Goal: Check status

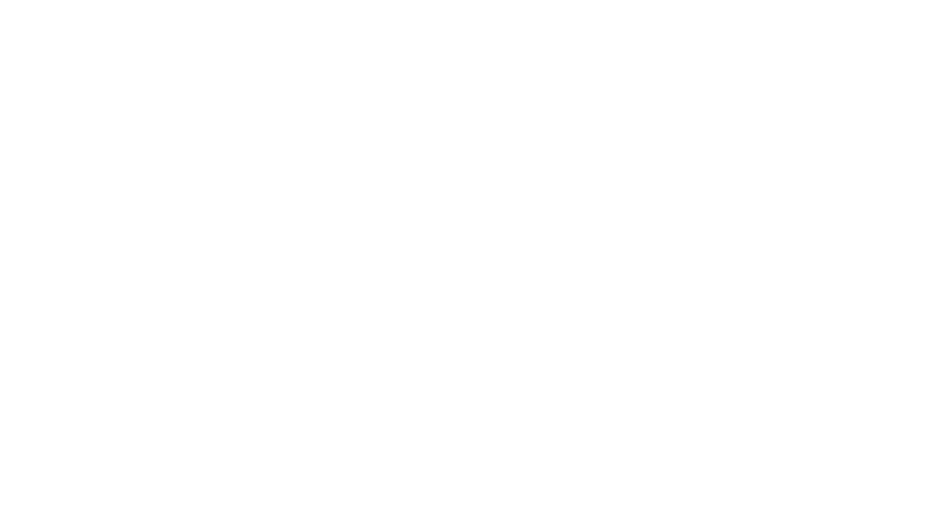
select select
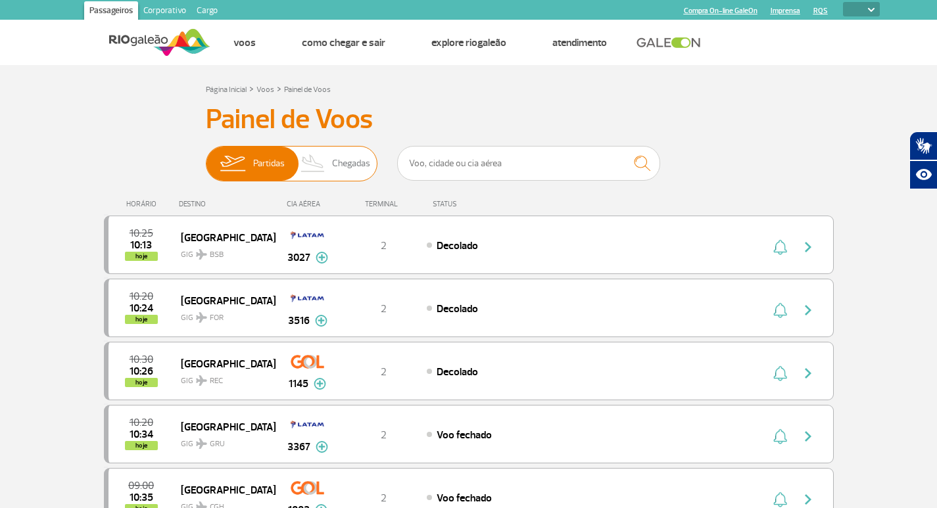
click at [335, 168] on span "Chegadas" at bounding box center [351, 164] width 38 height 34
click at [206, 157] on input "Partidas Chegadas" at bounding box center [206, 157] width 0 height 0
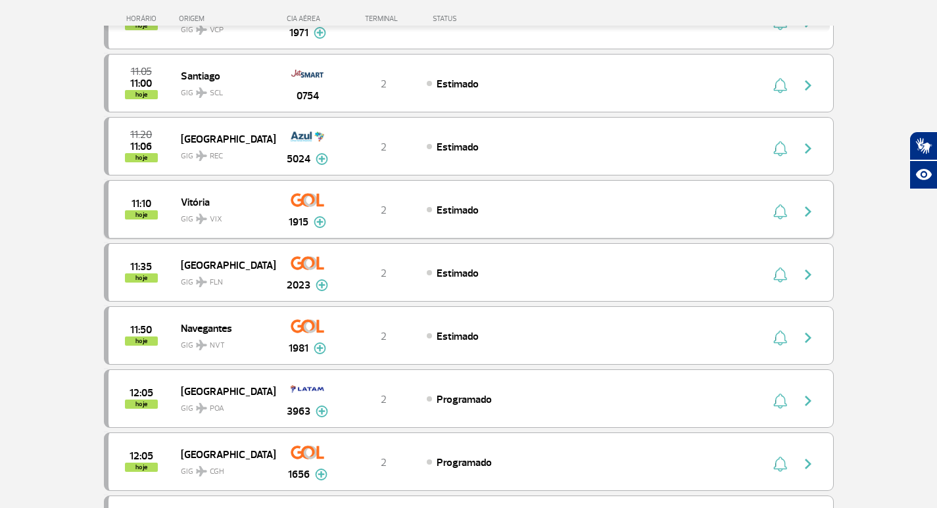
scroll to position [592, 0]
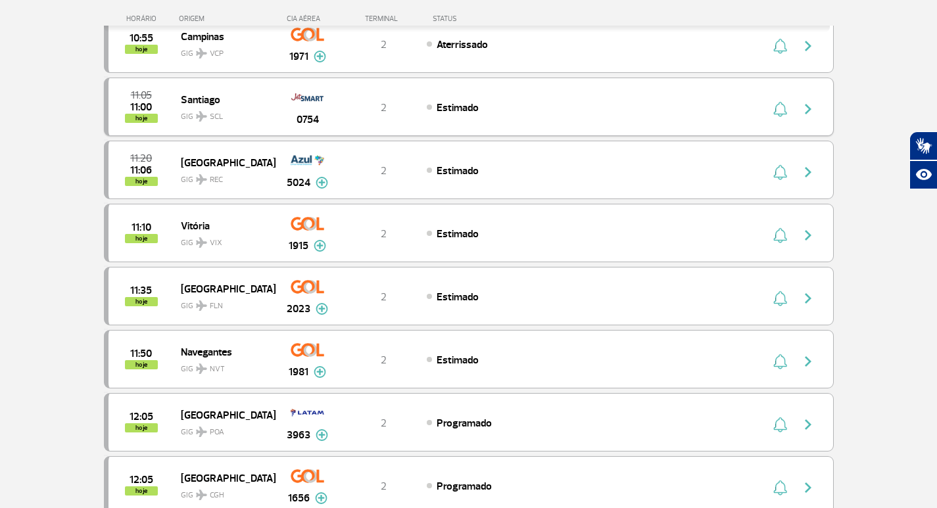
click at [459, 111] on span "Estimado" at bounding box center [457, 107] width 42 height 13
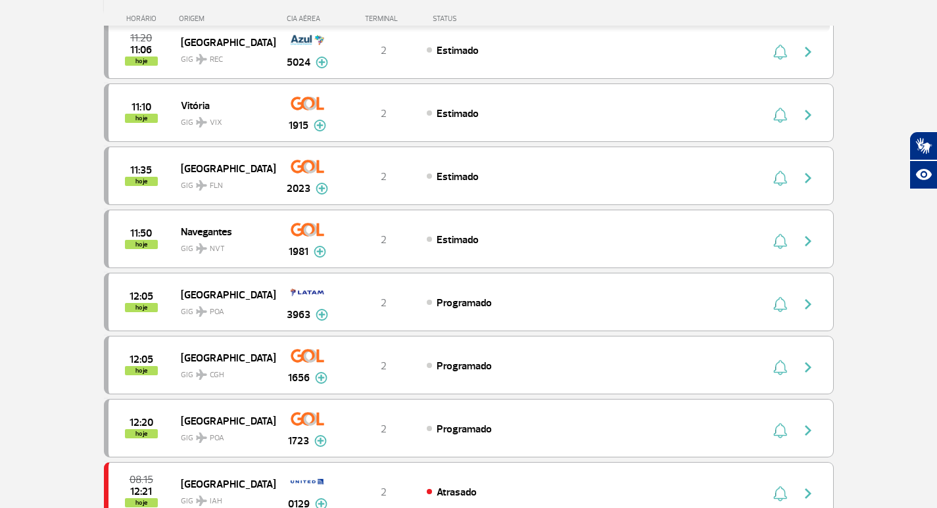
scroll to position [789, 0]
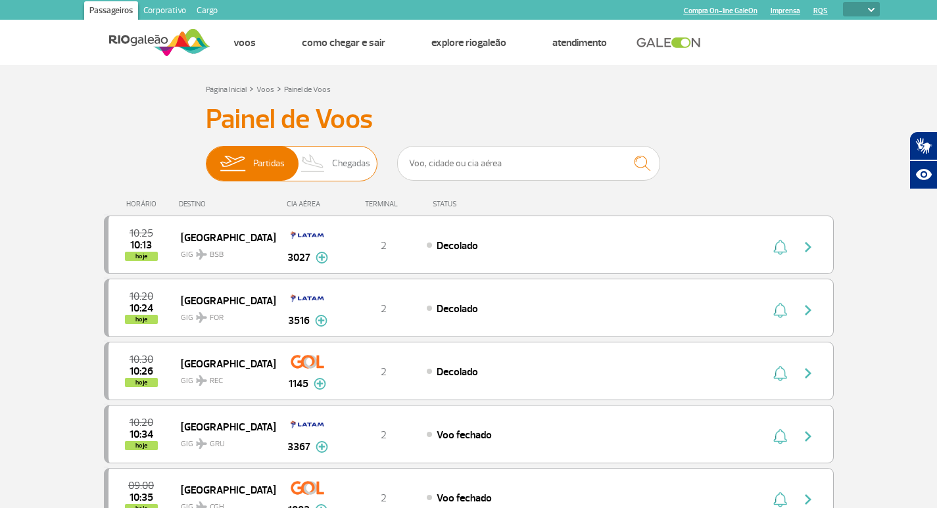
click at [331, 161] on img at bounding box center [313, 164] width 39 height 34
click at [206, 157] on input "Partidas Chegadas" at bounding box center [206, 157] width 0 height 0
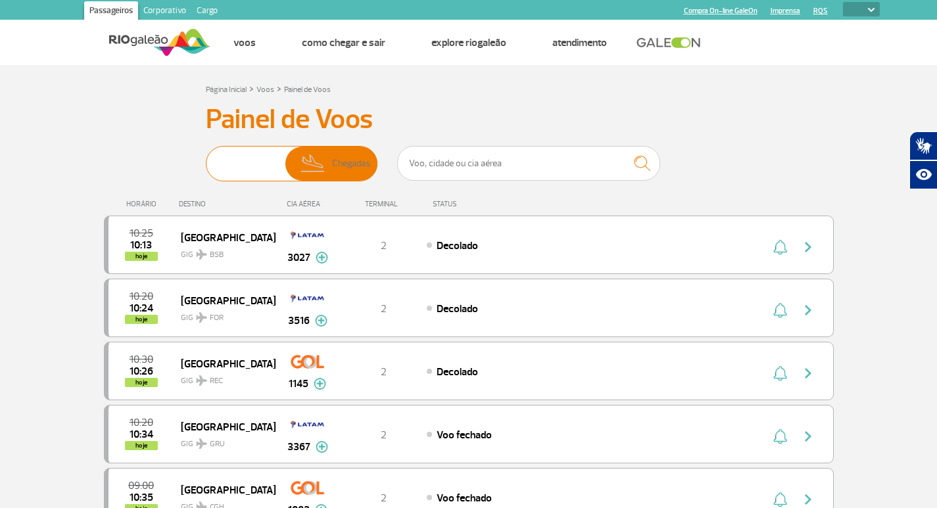
click at [331, 161] on img at bounding box center [313, 164] width 39 height 34
click at [206, 157] on input "Partidas Chegadas" at bounding box center [206, 157] width 0 height 0
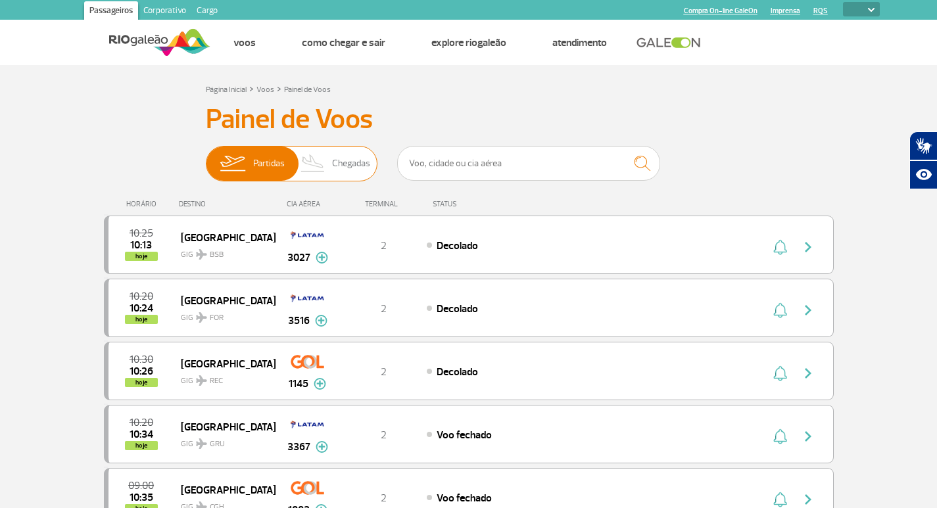
click at [335, 178] on span "Chegadas" at bounding box center [351, 164] width 38 height 34
click at [206, 157] on input "Partidas Chegadas" at bounding box center [206, 157] width 0 height 0
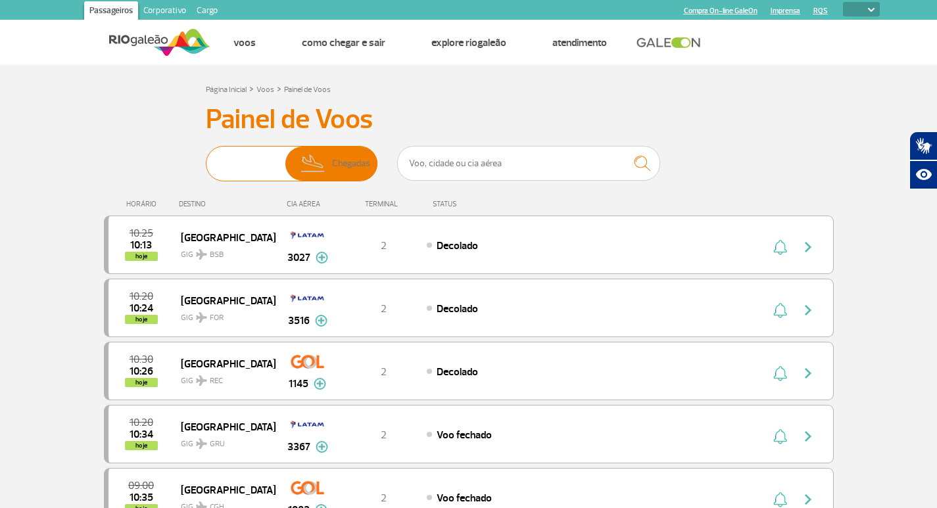
click at [335, 178] on span "Chegadas" at bounding box center [351, 164] width 38 height 34
click at [206, 157] on input "Partidas Chegadas" at bounding box center [206, 157] width 0 height 0
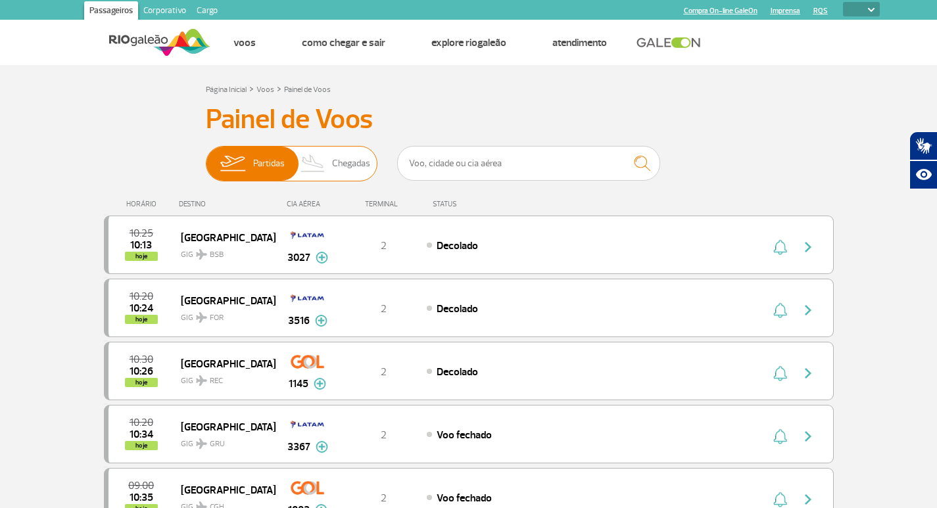
click at [335, 175] on span "Chegadas" at bounding box center [351, 164] width 38 height 34
click at [206, 157] on input "Partidas Chegadas" at bounding box center [206, 157] width 0 height 0
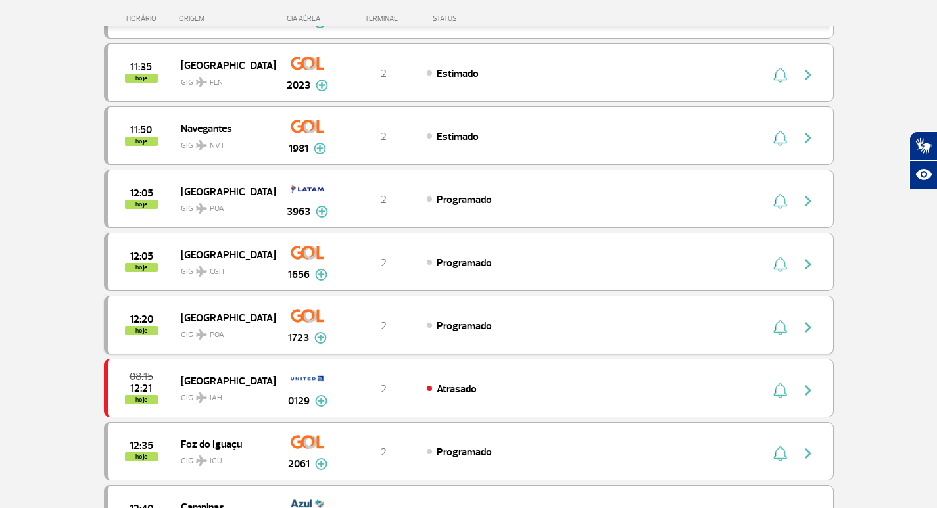
scroll to position [1052, 0]
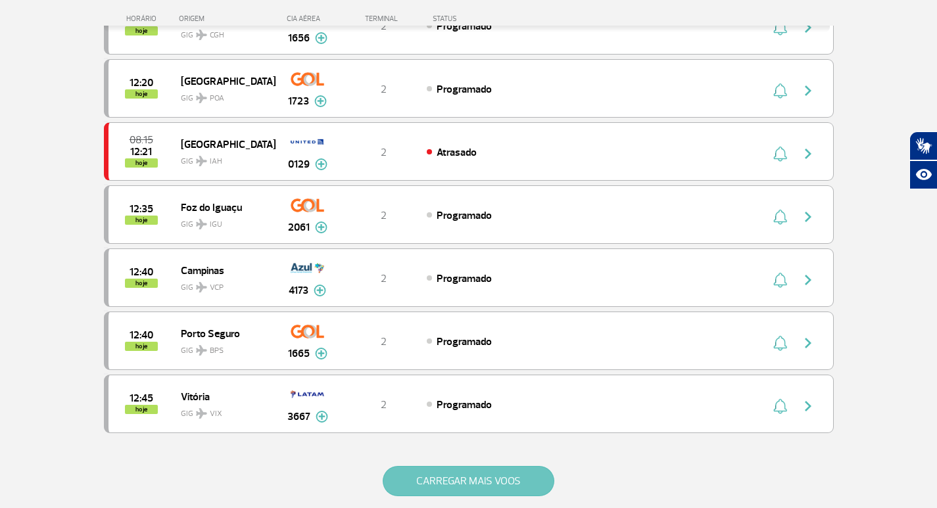
click at [512, 487] on button "CARREGAR MAIS VOOS" at bounding box center [469, 481] width 172 height 30
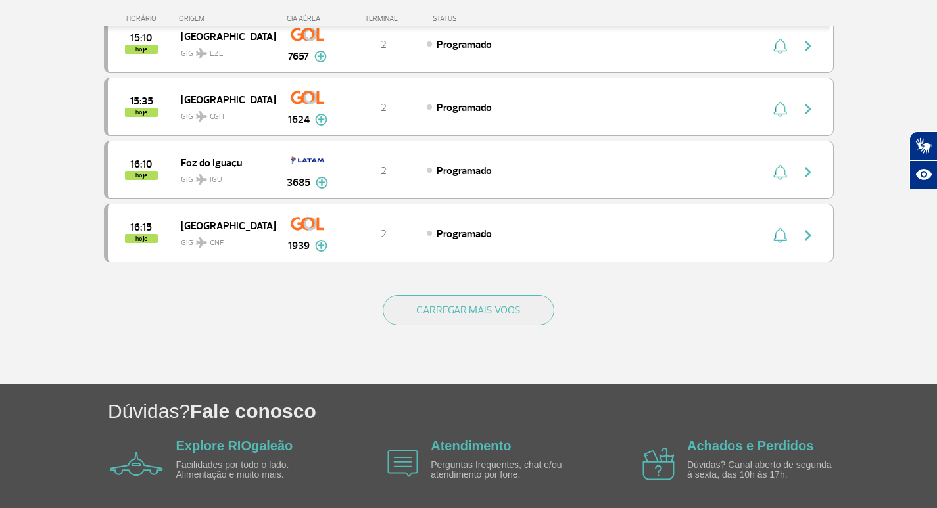
scroll to position [2498, 0]
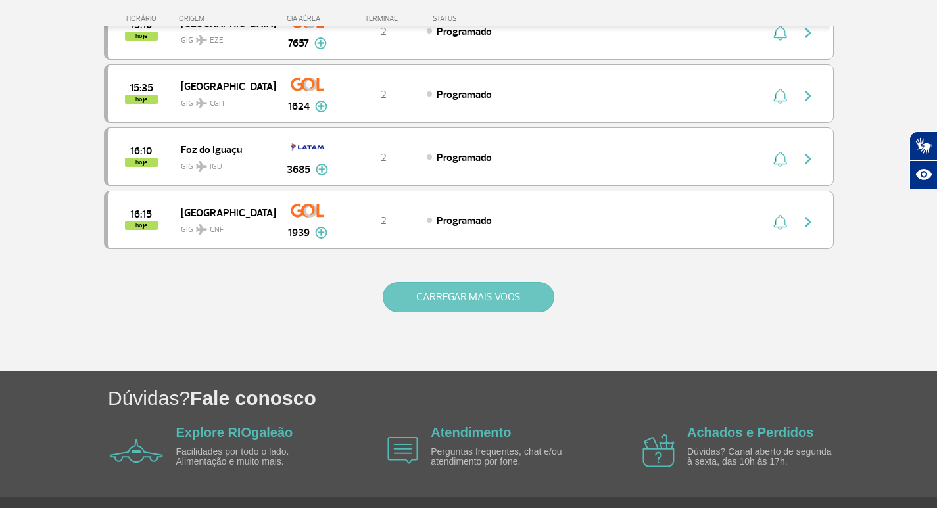
click at [450, 293] on button "CARREGAR MAIS VOOS" at bounding box center [469, 297] width 172 height 30
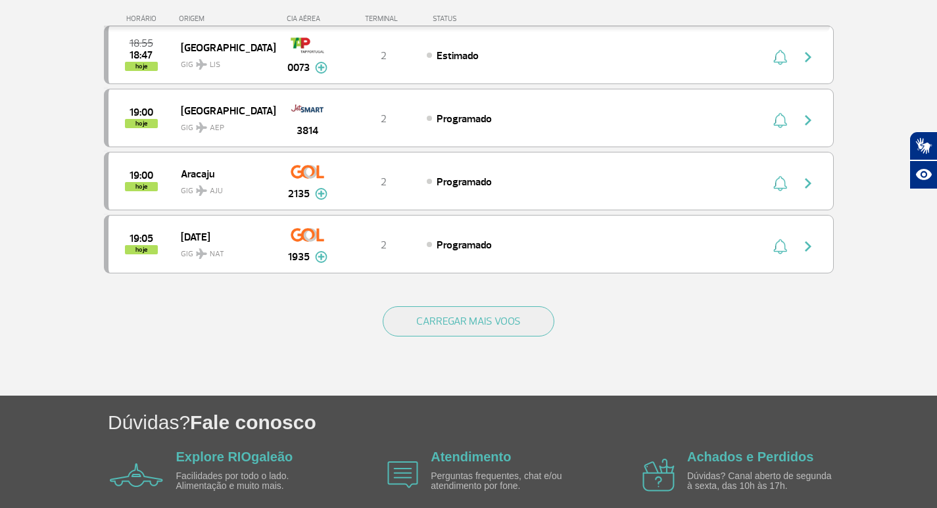
scroll to position [3747, 0]
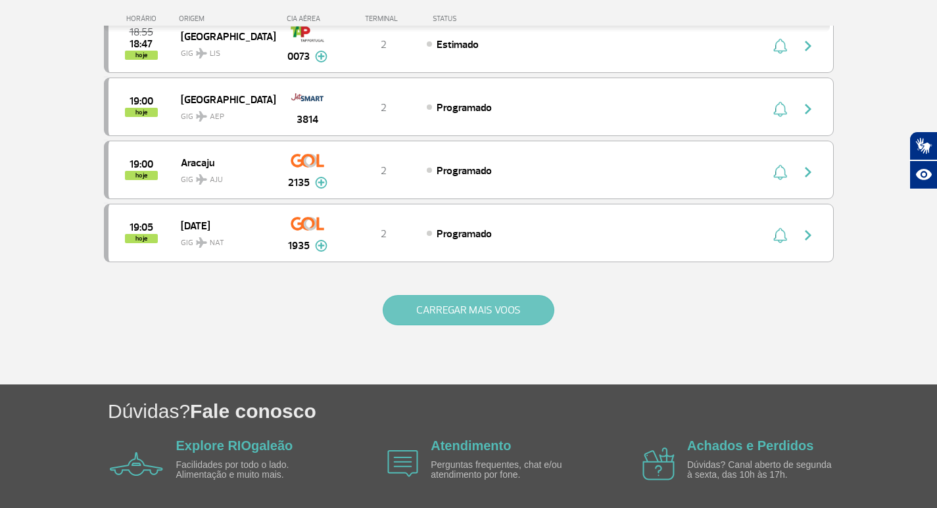
click at [512, 314] on button "CARREGAR MAIS VOOS" at bounding box center [469, 310] width 172 height 30
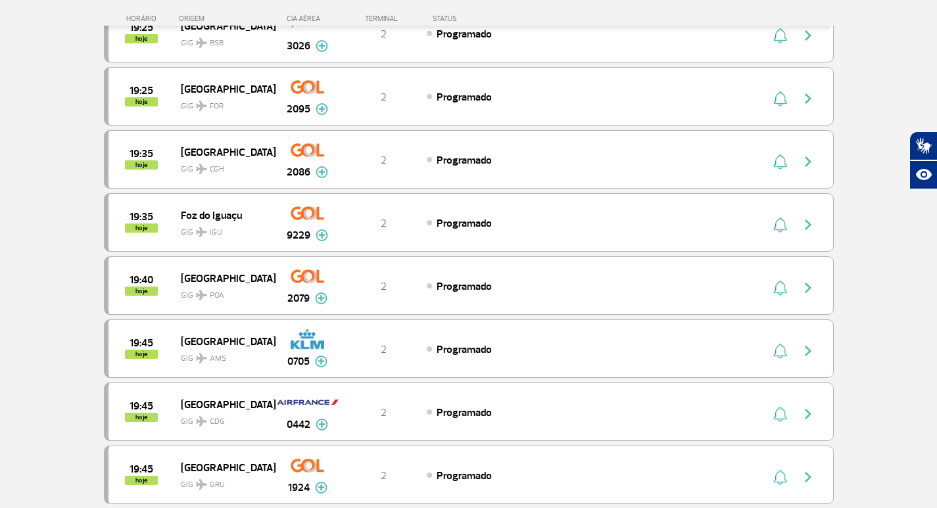
scroll to position [4273, 0]
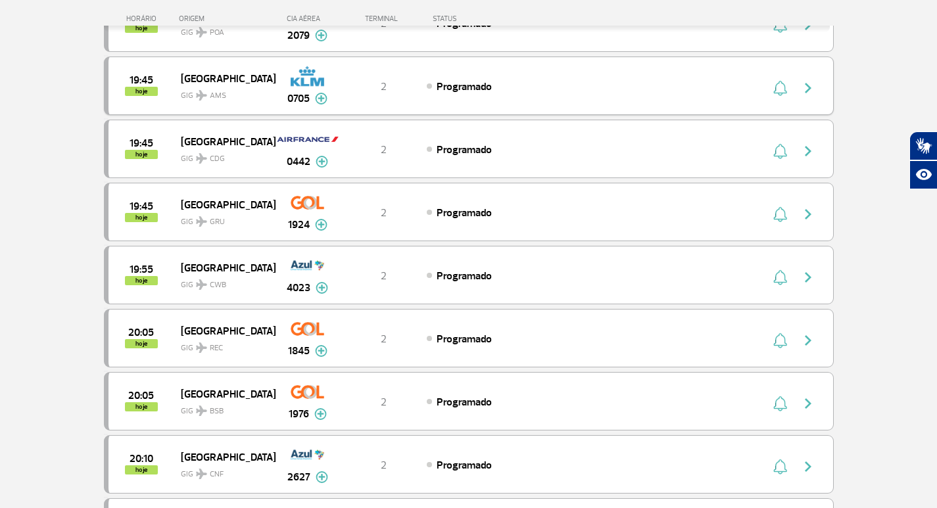
click at [539, 105] on div "19:45 hoje Amsterdam GIG AMS 0705 2 Programado Parcerias: GOL Transportes Aereo…" at bounding box center [469, 86] width 730 height 59
click at [455, 77] on div "19:45 hoje Amsterdam GIG AMS 0705 2 Programado Parcerias: GOL Transportes Aereo…" at bounding box center [469, 86] width 730 height 59
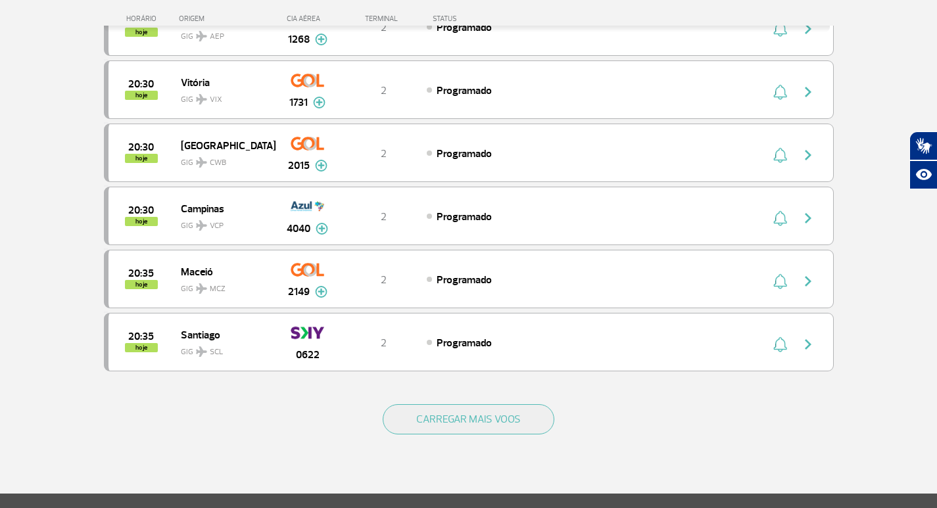
scroll to position [4930, 0]
